Goal: Transaction & Acquisition: Purchase product/service

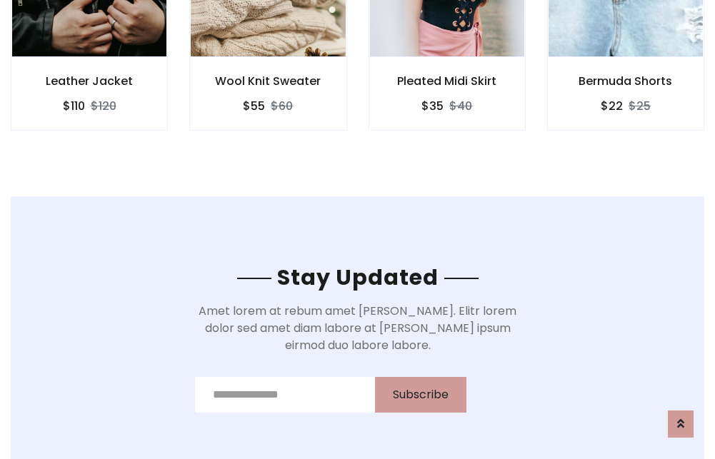
scroll to position [2152, 0]
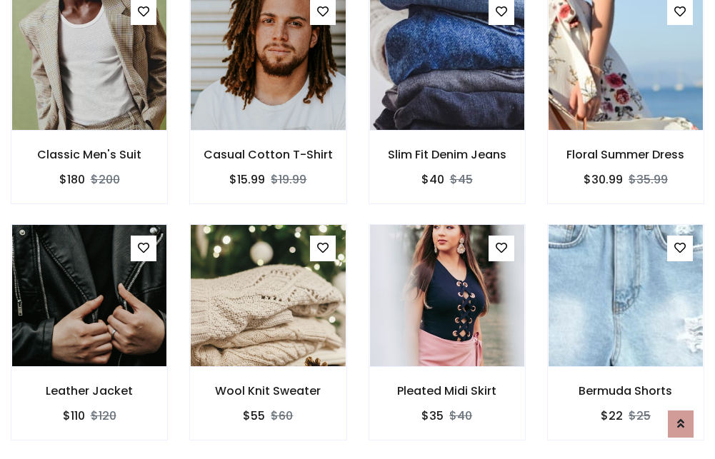
scroll to position [1493, 0]
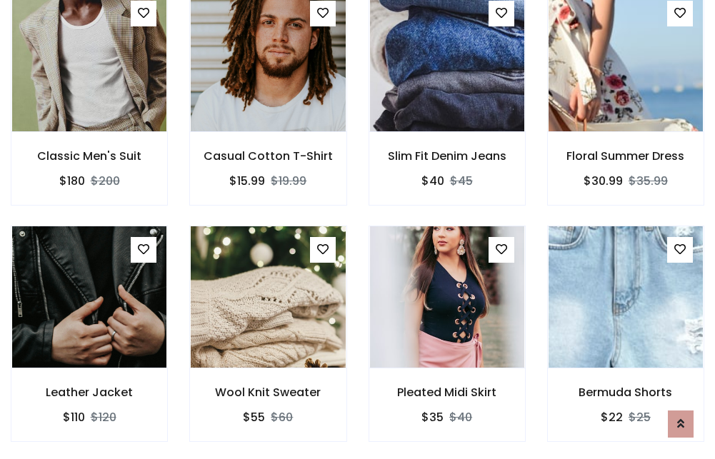
click at [358, 229] on div "Pleated Midi Skirt $35 $40" at bounding box center [447, 344] width 179 height 236
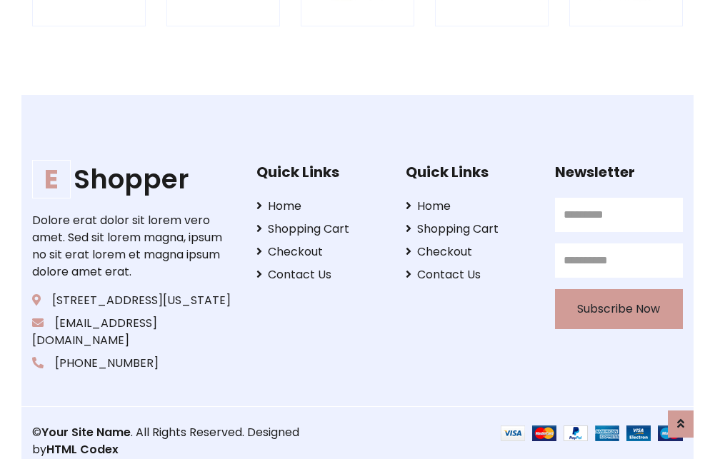
scroll to position [2720, 0]
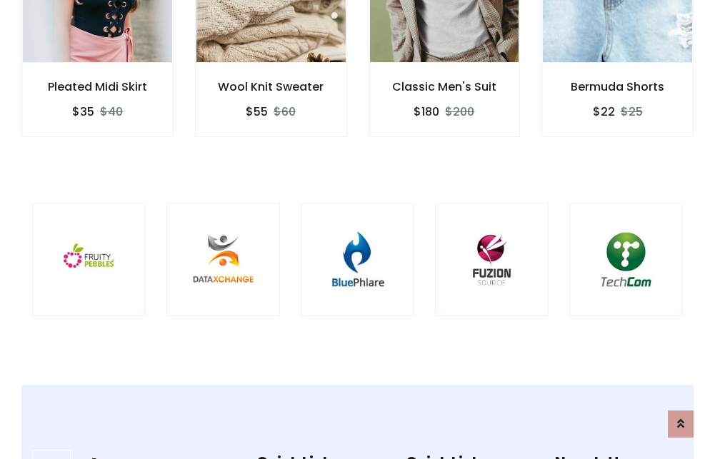
click at [357, 229] on img at bounding box center [358, 260] width 78 height 78
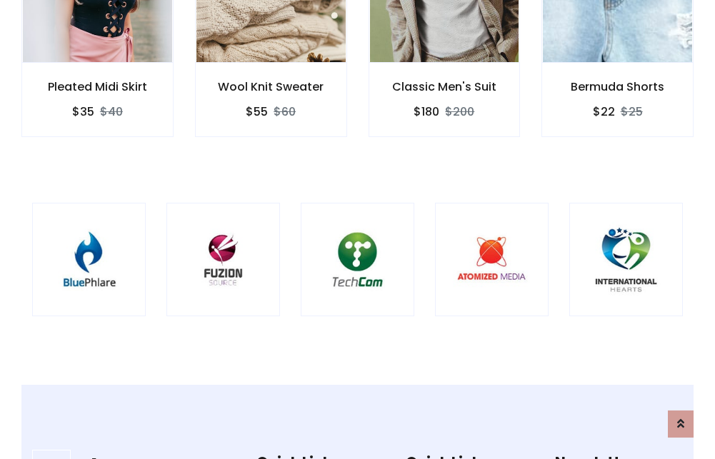
click at [357, 229] on img at bounding box center [358, 260] width 78 height 78
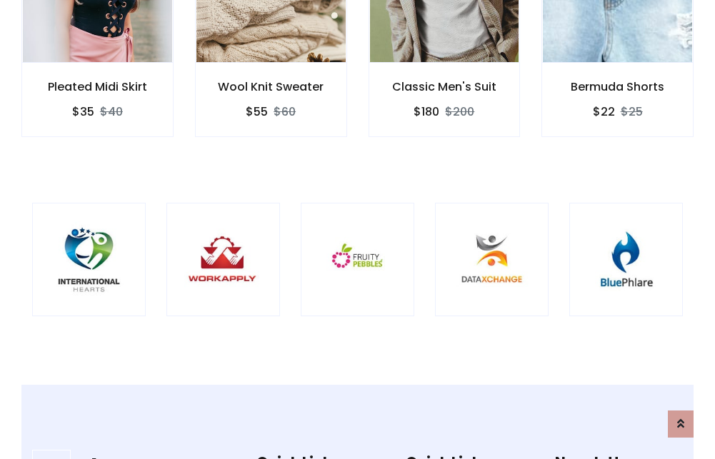
scroll to position [0, 0]
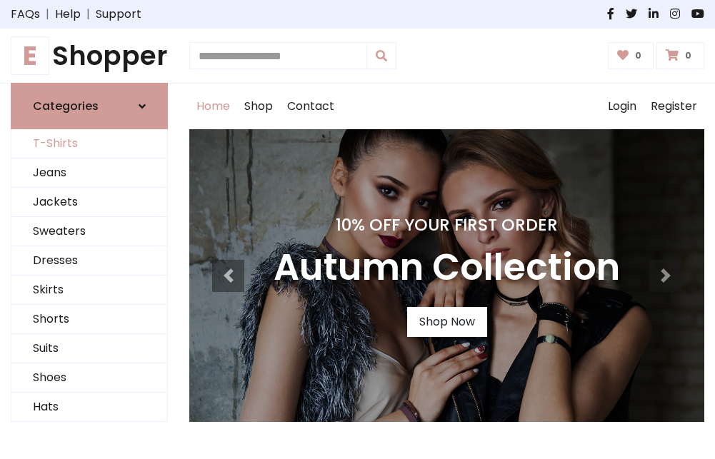
click at [89, 144] on link "T-Shirts" at bounding box center [89, 143] width 156 height 29
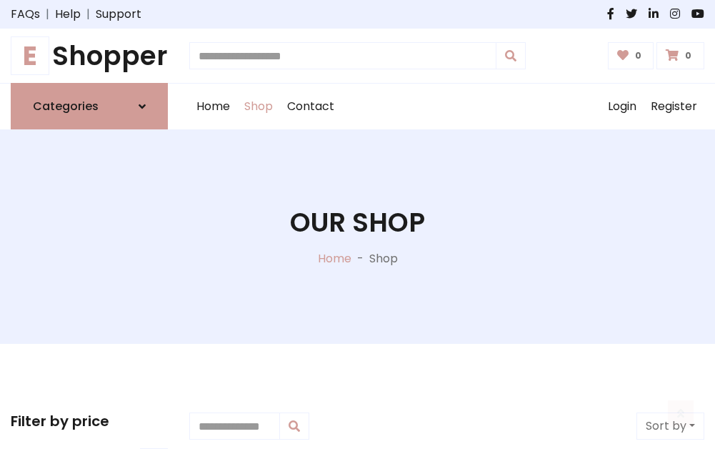
scroll to position [573, 0]
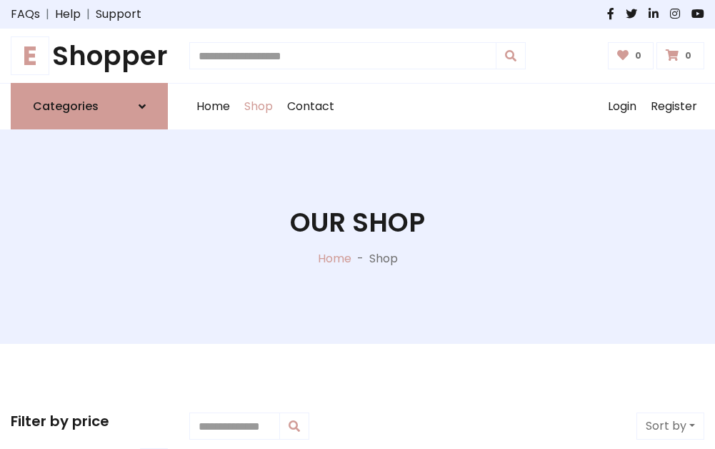
click at [89, 56] on h1 "E Shopper" at bounding box center [89, 55] width 157 height 31
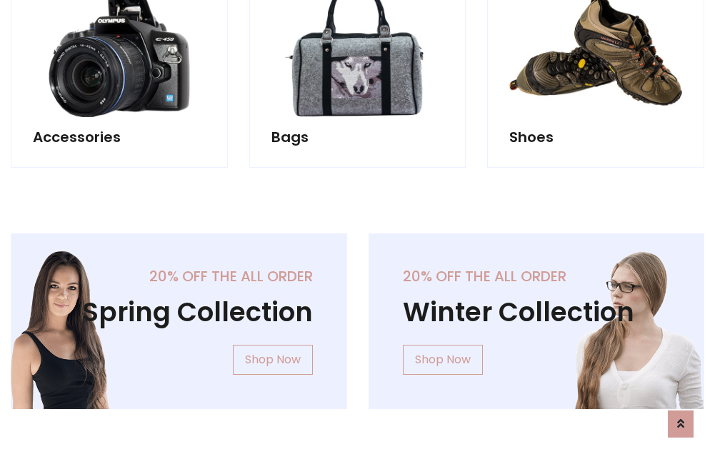
scroll to position [1388, 0]
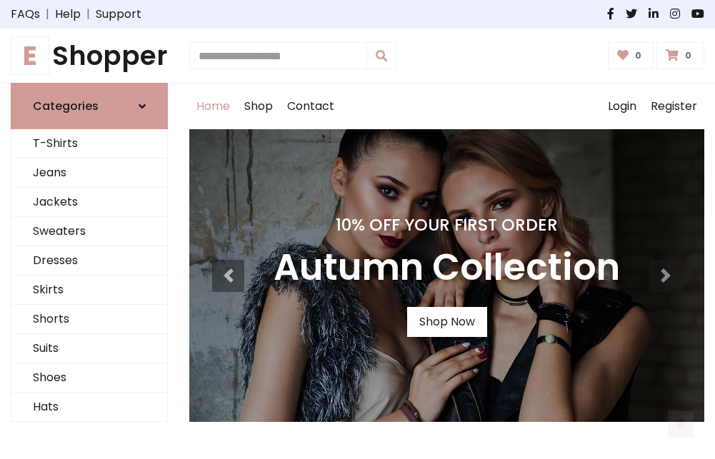
scroll to position [469, 0]
